Goal: Task Accomplishment & Management: Complete application form

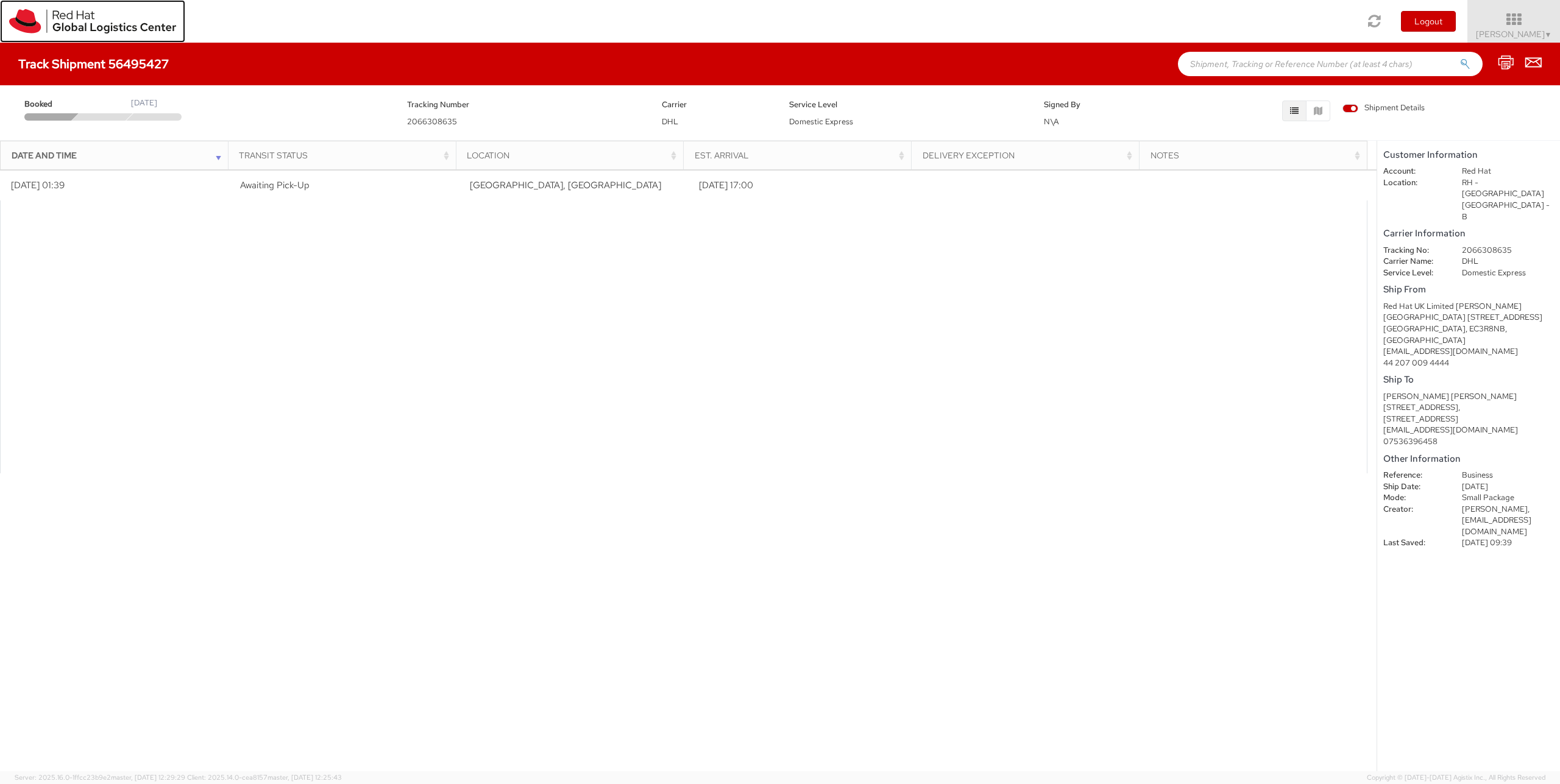
click at [115, 30] on img at bounding box center [92, 21] width 167 height 25
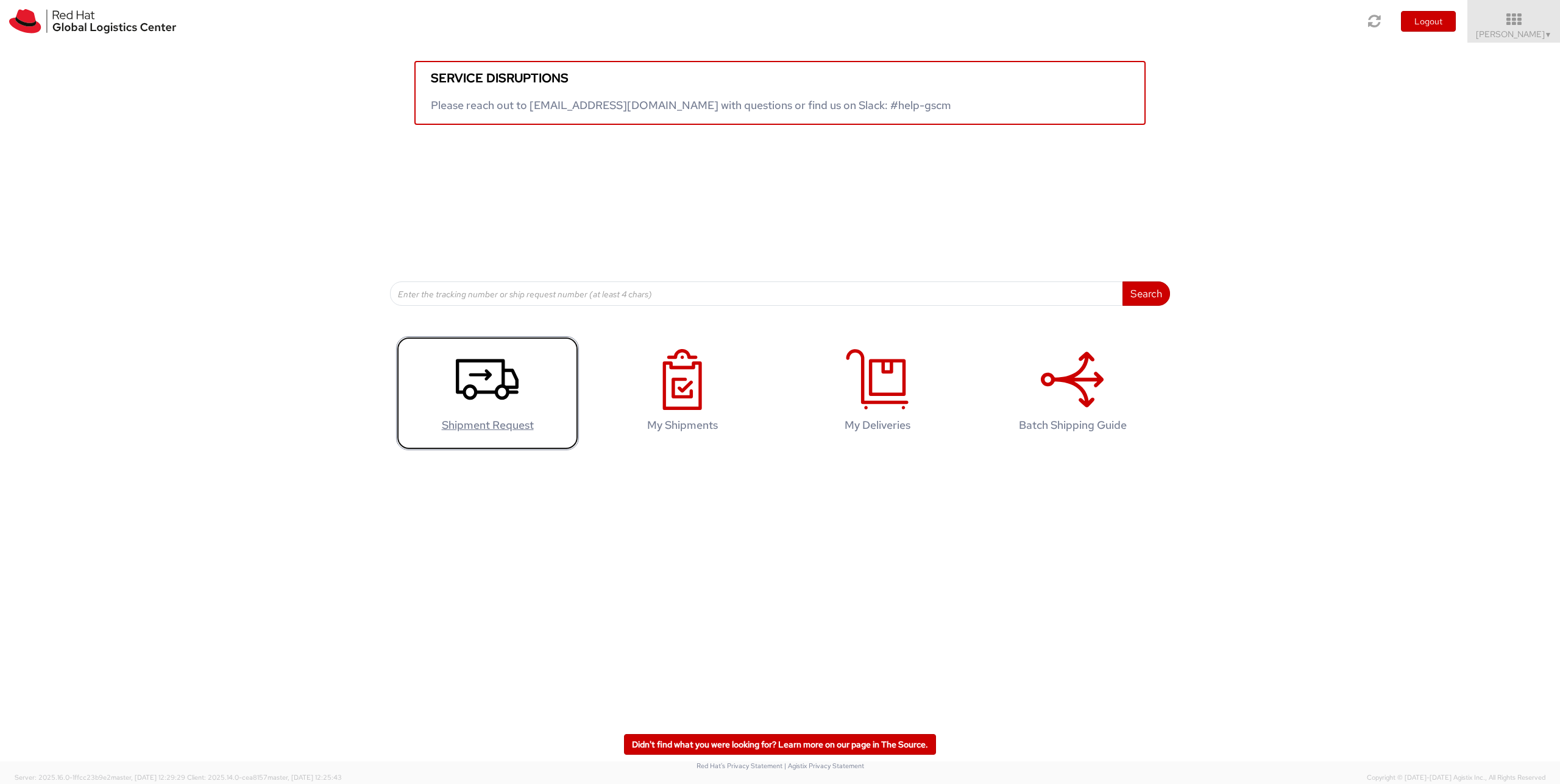
click at [479, 410] on icon at bounding box center [487, 380] width 63 height 61
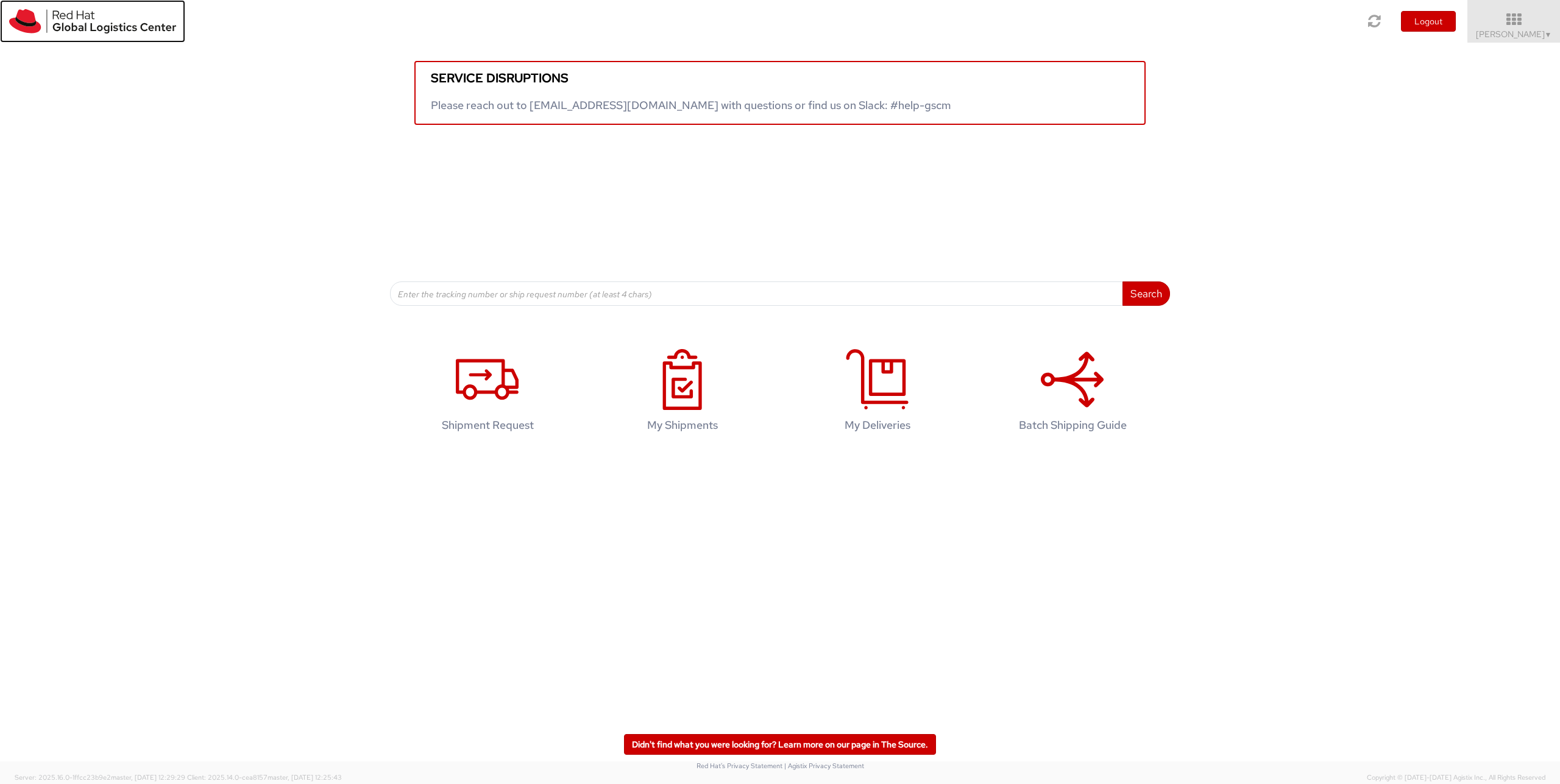
click at [85, 20] on img at bounding box center [92, 21] width 167 height 25
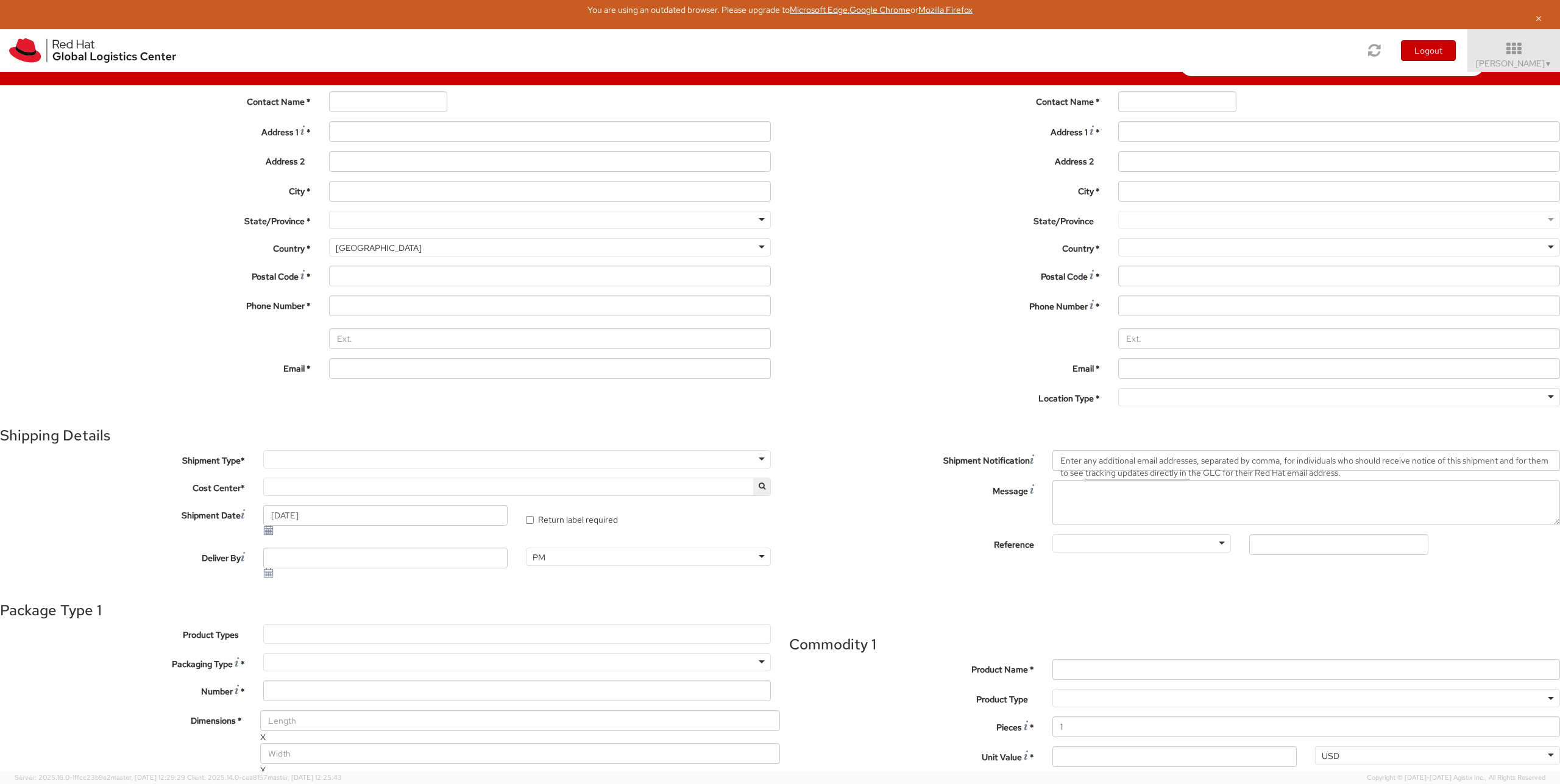
select select "150"
select select
type input "Red Hat"
type input "Mark Pearson"
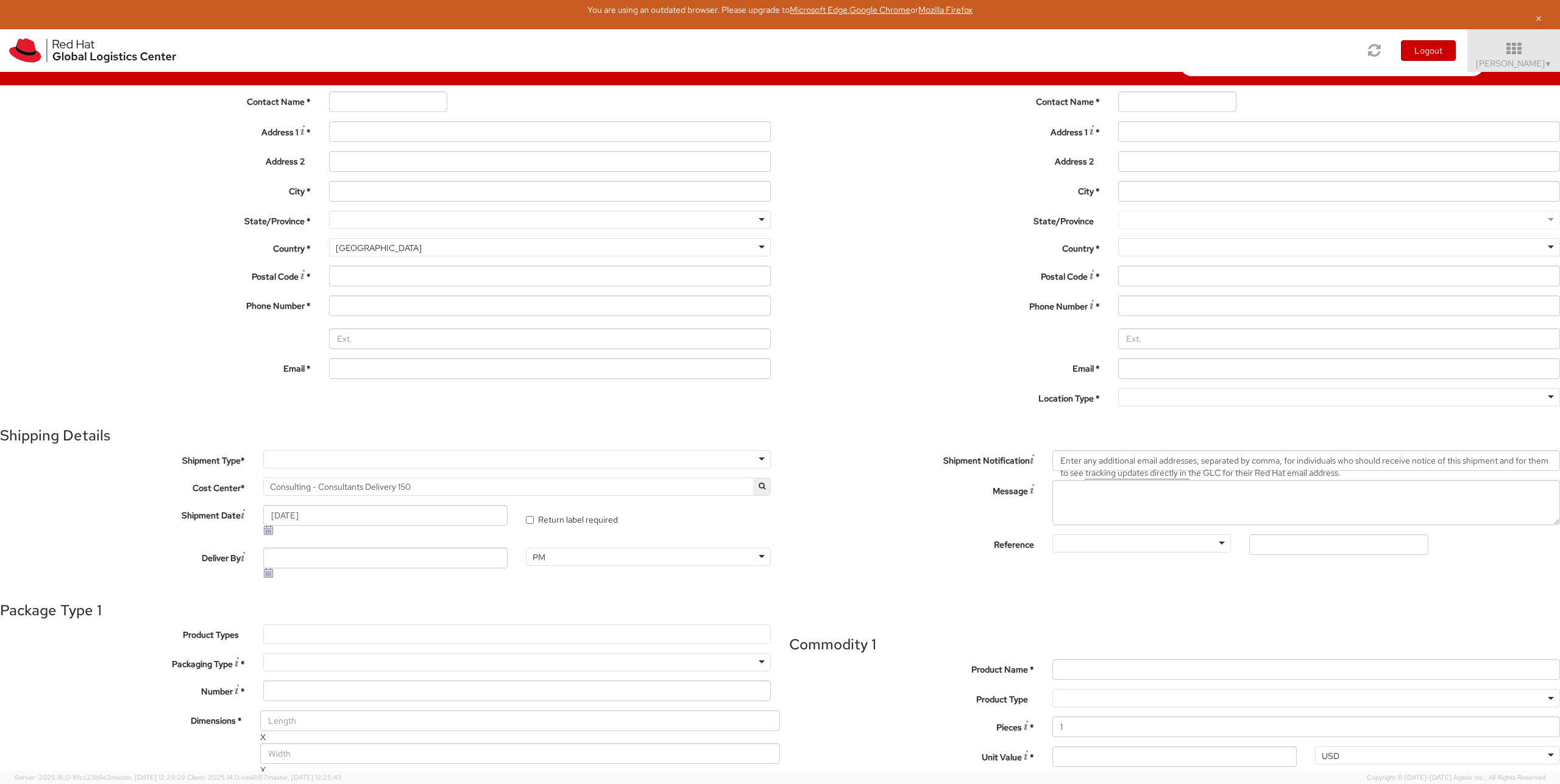
type input "marpears@redhat.com"
